Goal: Register for event/course

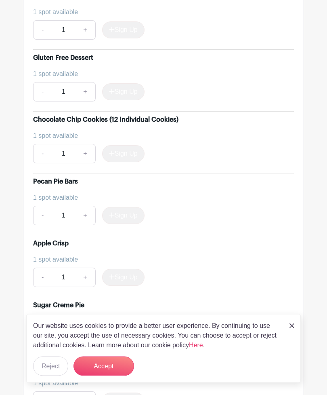
scroll to position [564, 0]
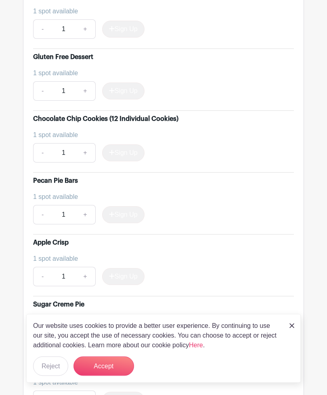
click at [106, 376] on button "Accept" at bounding box center [104, 365] width 61 height 19
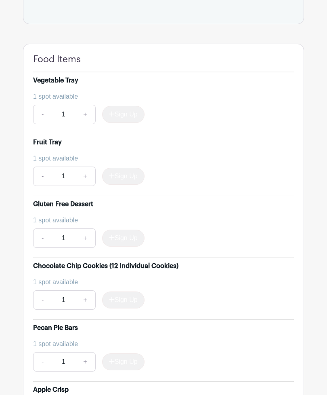
scroll to position [418, 0]
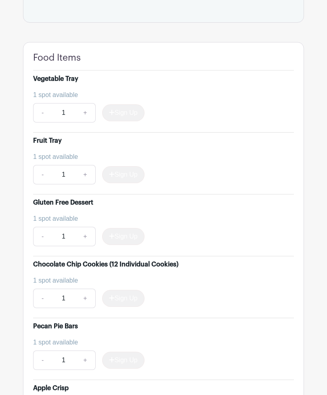
click at [136, 105] on div "Sign Up" at bounding box center [120, 113] width 49 height 17
click at [132, 105] on div "Sign Up" at bounding box center [120, 113] width 49 height 17
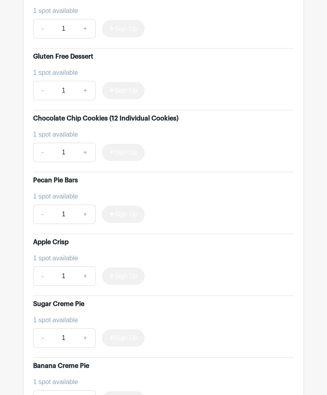
scroll to position [564, 0]
click at [85, 205] on link "+" at bounding box center [85, 214] width 20 height 19
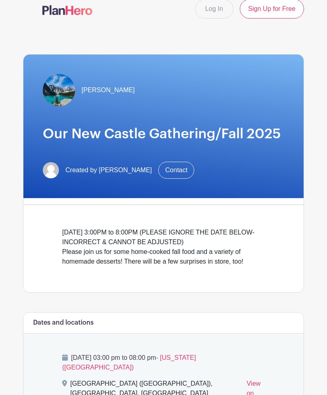
scroll to position [0, 0]
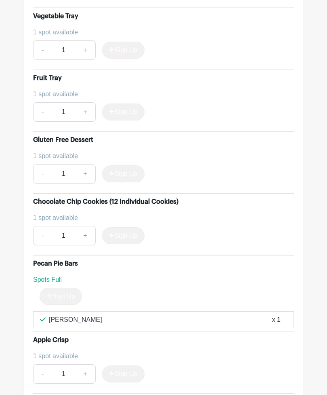
scroll to position [482, 0]
click at [130, 103] on div "Sign Up" at bounding box center [120, 111] width 49 height 17
click at [122, 105] on li "Fruit Tray 1 spot available - 1 + Sign Up" at bounding box center [163, 101] width 261 height 62
click at [135, 103] on div "Sign Up" at bounding box center [120, 111] width 49 height 17
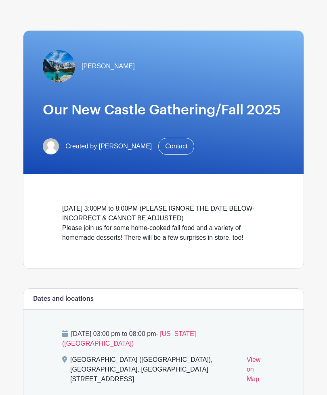
scroll to position [0, 0]
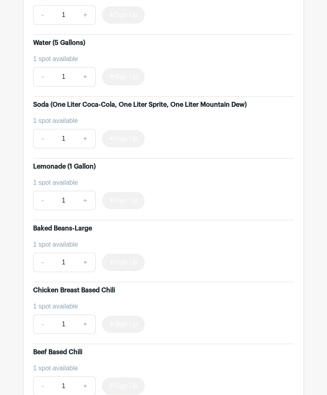
scroll to position [1103, 0]
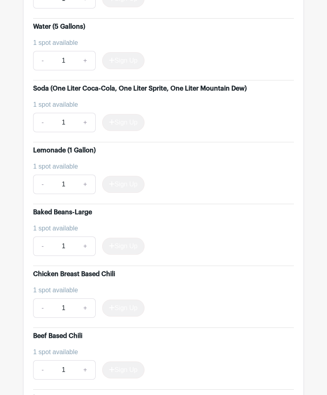
click at [63, 237] on input "1" at bounding box center [63, 246] width 24 height 19
click at [55, 223] on div "1 spot available" at bounding box center [160, 228] width 255 height 10
click at [50, 208] on div "Baked Beans-Large" at bounding box center [62, 213] width 59 height 10
click at [54, 208] on div "Baked Beans-Large" at bounding box center [62, 213] width 59 height 10
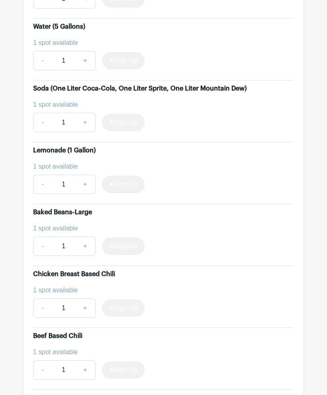
click at [49, 224] on div "1 spot available" at bounding box center [160, 229] width 255 height 10
click at [65, 237] on input "1" at bounding box center [63, 246] width 24 height 19
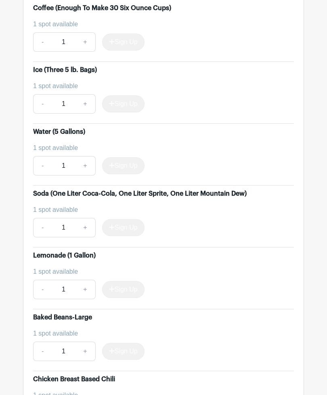
scroll to position [995, 0]
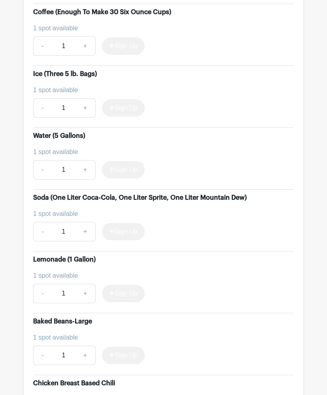
click at [66, 160] on input "1" at bounding box center [63, 169] width 24 height 19
click at [89, 160] on link "+" at bounding box center [85, 169] width 20 height 19
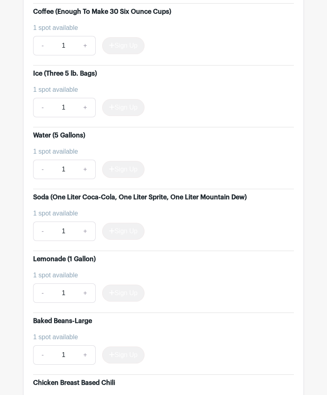
click at [70, 160] on input "1" at bounding box center [63, 169] width 24 height 19
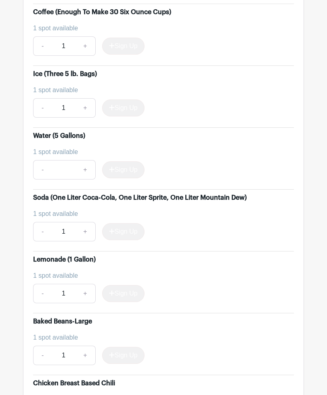
type input "1"
type input "2"
type input "1"
click at [124, 161] on button "Sign Up" at bounding box center [123, 169] width 42 height 17
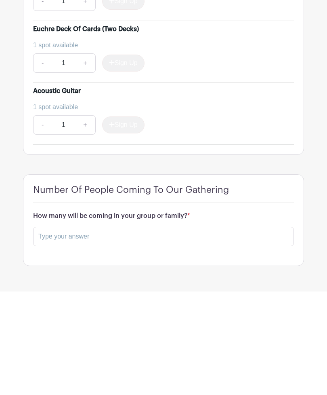
scroll to position [3204, 0]
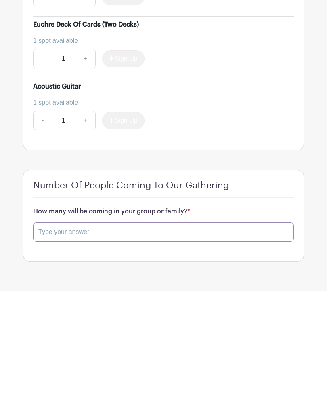
click at [46, 326] on input "text" at bounding box center [163, 335] width 261 height 19
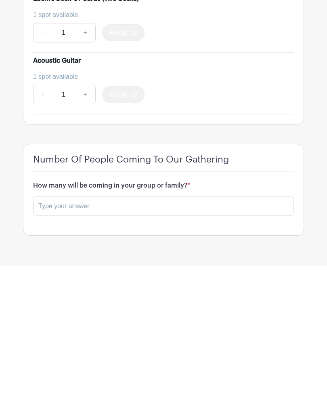
click at [186, 311] on h6 "How many will be coming in your group or family? *" at bounding box center [163, 315] width 261 height 8
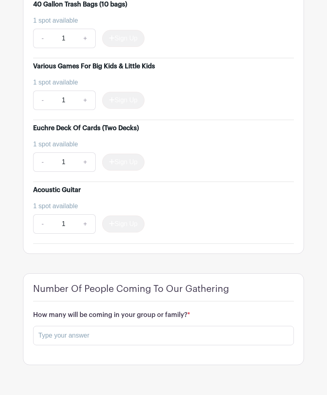
click at [194, 311] on h6 "How many will be coming in your group or family? *" at bounding box center [163, 315] width 261 height 8
click at [186, 311] on h6 "How many will be coming in your group or family? *" at bounding box center [163, 315] width 261 height 8
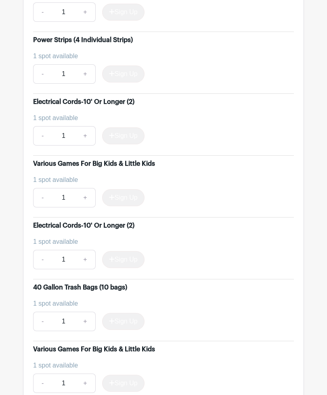
scroll to position [2921, 0]
click at [124, 190] on div "Sign Up" at bounding box center [120, 198] width 49 height 17
click at [34, 159] on div "Various Games For Big Kids & Little Kids" at bounding box center [94, 164] width 122 height 10
click at [123, 190] on div "Sign Up" at bounding box center [120, 198] width 49 height 17
click at [49, 237] on div "1 spot available" at bounding box center [160, 242] width 255 height 10
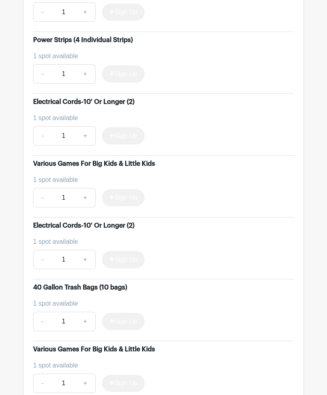
click at [44, 250] on link "-" at bounding box center [42, 259] width 19 height 19
click at [64, 250] on input "1" at bounding box center [63, 259] width 24 height 19
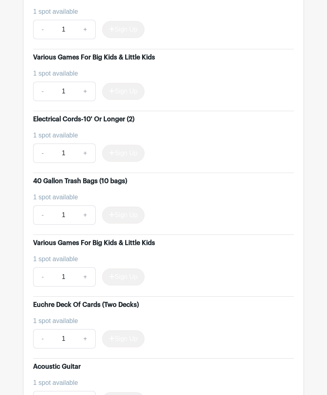
scroll to position [3028, 0]
